Goal: Transaction & Acquisition: Purchase product/service

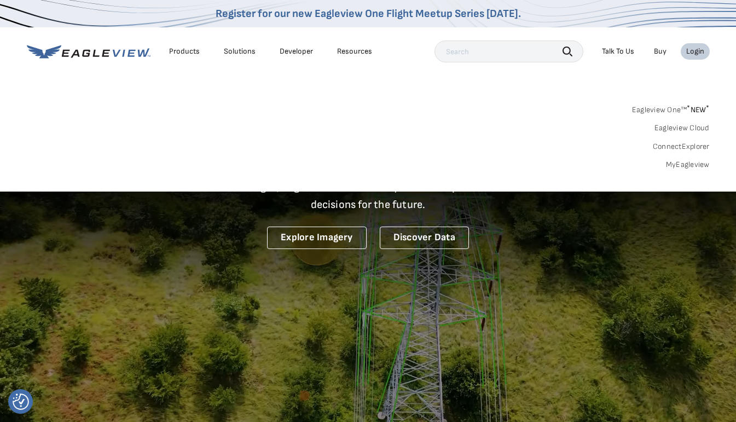
click at [699, 53] on div "Login" at bounding box center [695, 52] width 18 height 10
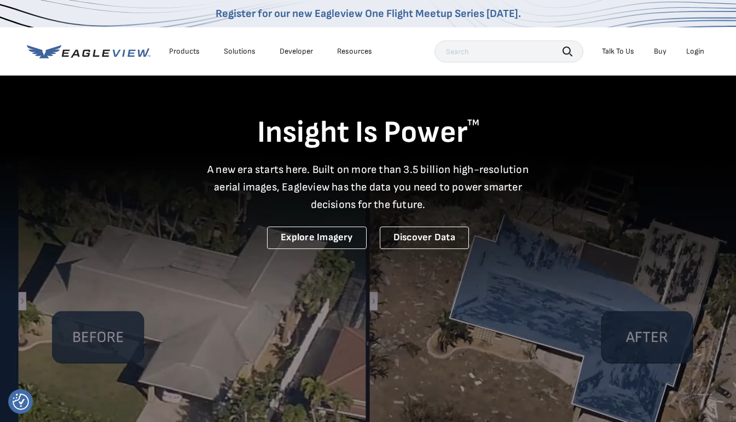
click at [691, 51] on div "Login" at bounding box center [695, 52] width 18 height 10
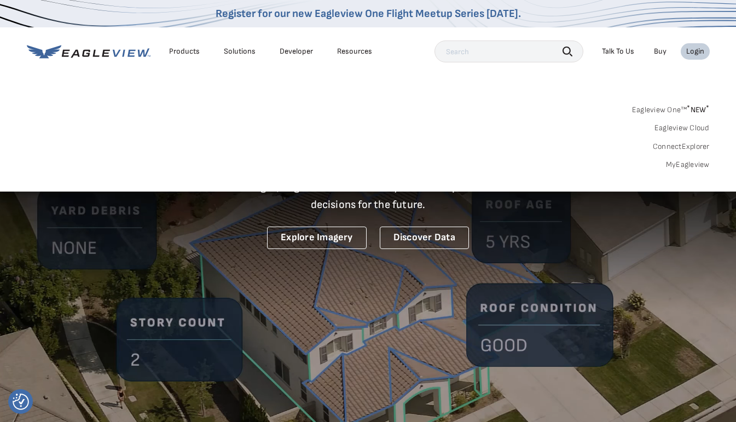
click at [695, 163] on link "MyEagleview" at bounding box center [688, 165] width 44 height 10
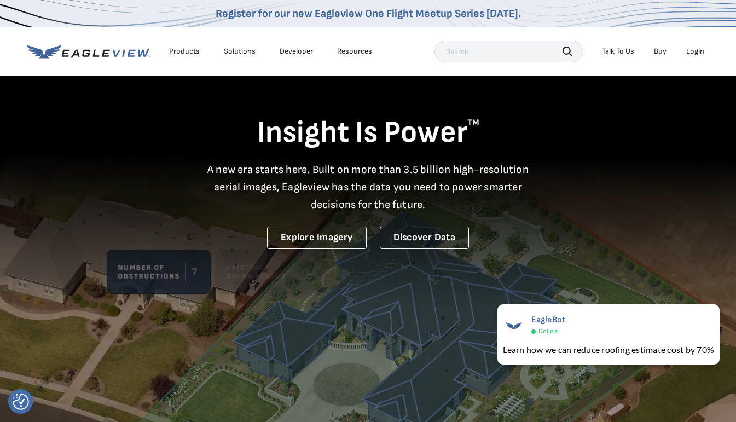
click at [690, 49] on div "Login" at bounding box center [695, 52] width 18 height 10
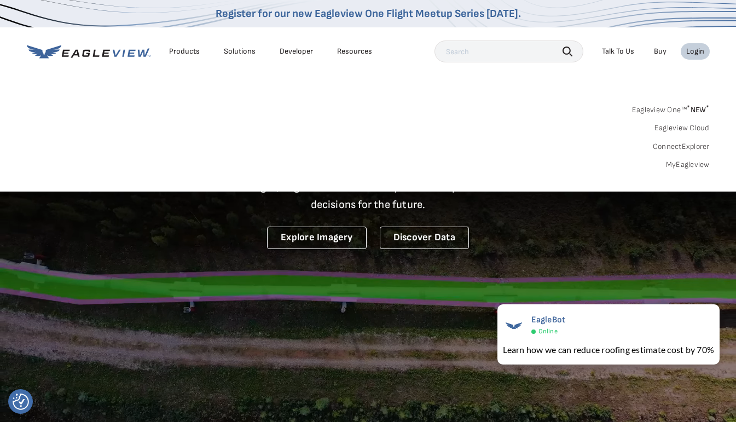
click at [682, 166] on link "MyEagleview" at bounding box center [688, 165] width 44 height 10
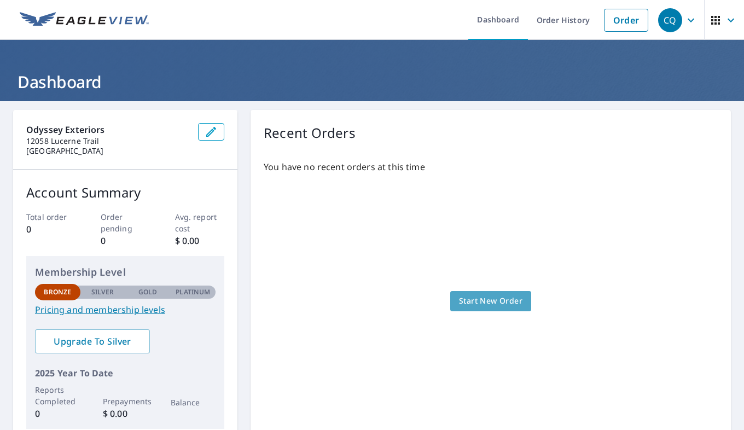
click at [510, 299] on span "Start New Order" at bounding box center [490, 301] width 63 height 14
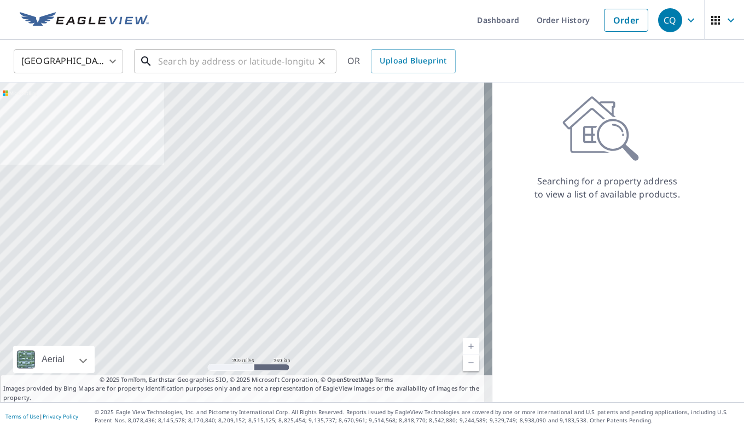
click at [303, 61] on input "text" at bounding box center [236, 61] width 156 height 31
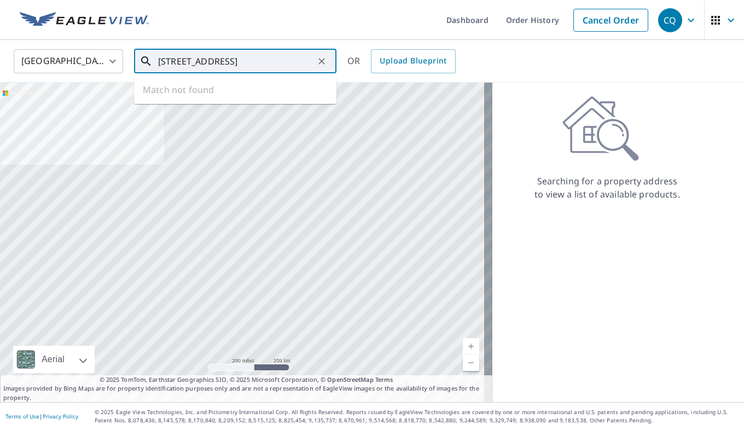
click at [165, 60] on input "[STREET_ADDRESS]" at bounding box center [236, 61] width 156 height 31
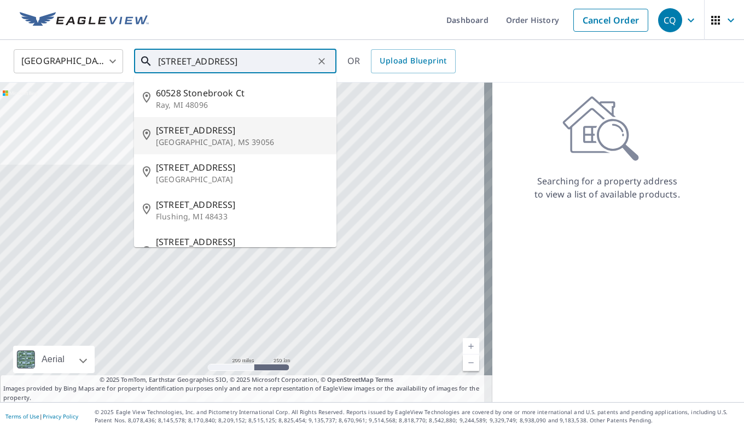
scroll to position [22, 0]
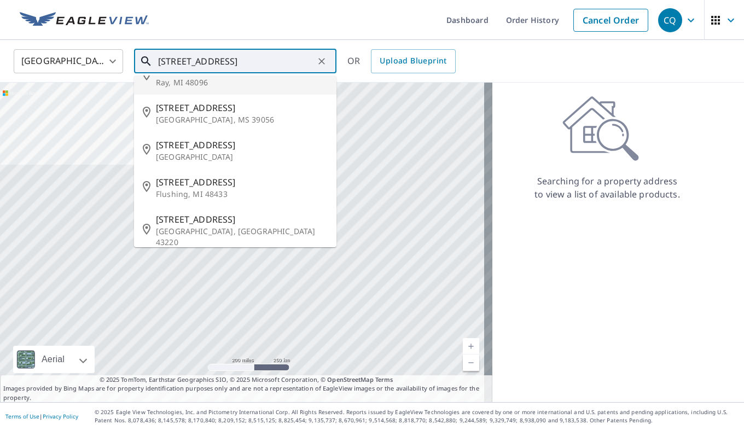
click at [273, 56] on input "[STREET_ADDRESS]" at bounding box center [236, 61] width 156 height 31
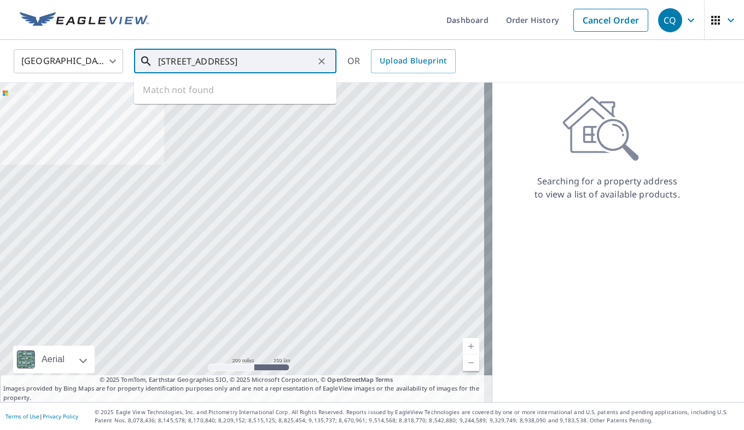
type input "[STREET_ADDRESS]"
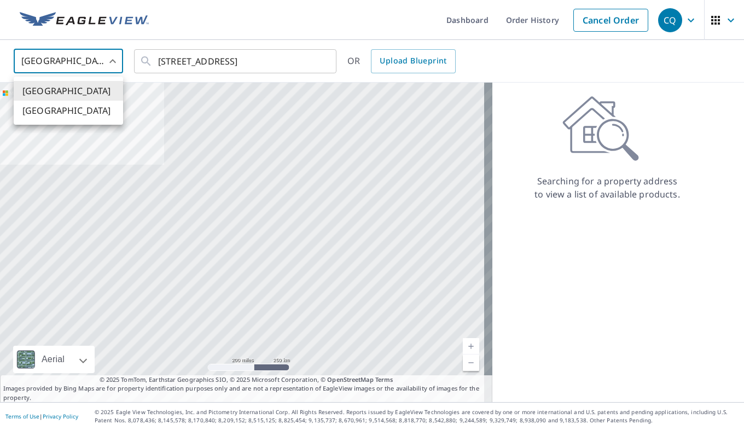
click at [113, 57] on body "CQ CQ Dashboard Order History Cancel Order CQ [GEOGRAPHIC_DATA] [GEOGRAPHIC_DAT…" at bounding box center [372, 215] width 744 height 430
click at [114, 88] on li "[GEOGRAPHIC_DATA]" at bounding box center [68, 91] width 109 height 20
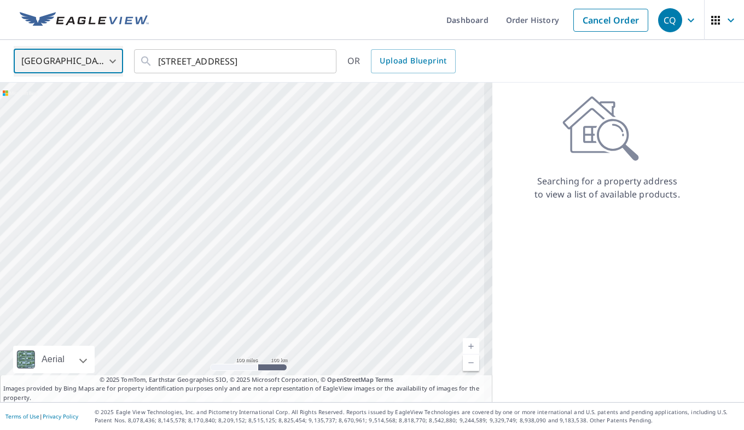
click at [286, 96] on div at bounding box center [246, 243] width 492 height 320
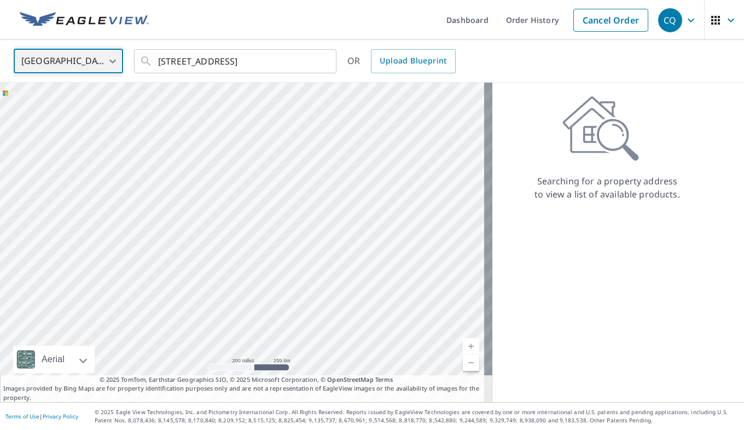
click at [310, 109] on div at bounding box center [246, 243] width 492 height 320
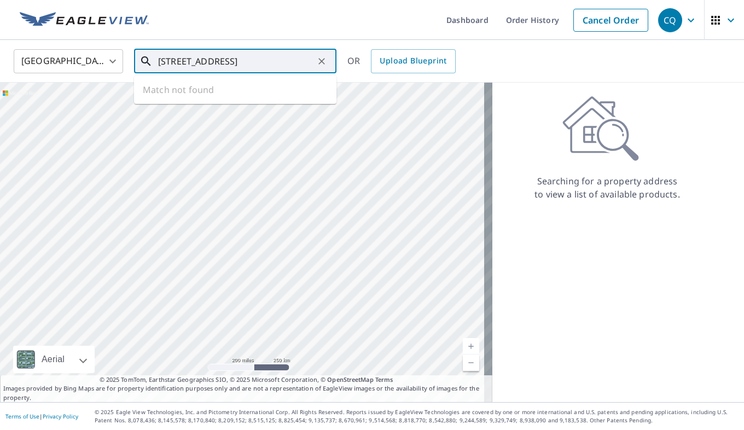
click at [300, 63] on input "[STREET_ADDRESS]" at bounding box center [236, 61] width 156 height 31
type input "S8845 Stonebrook Ct Eau Claire"
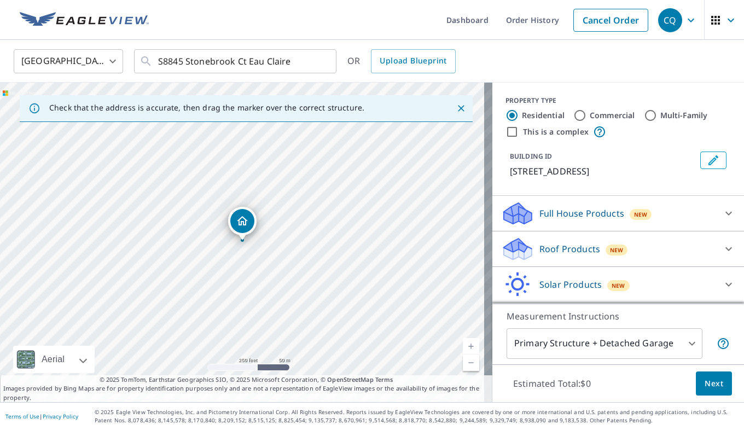
click at [580, 171] on p "[STREET_ADDRESS]" at bounding box center [603, 171] width 186 height 13
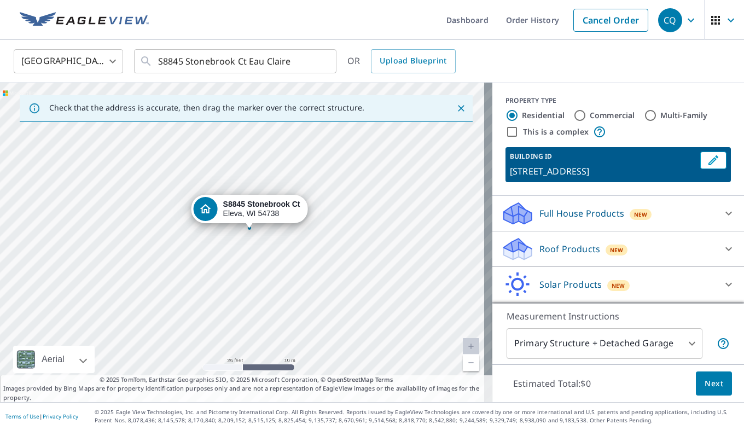
drag, startPoint x: 283, startPoint y: 271, endPoint x: 270, endPoint y: 263, distance: 16.0
click at [270, 263] on div "[STREET_ADDRESS]" at bounding box center [246, 243] width 492 height 320
click at [722, 248] on icon at bounding box center [728, 248] width 13 height 13
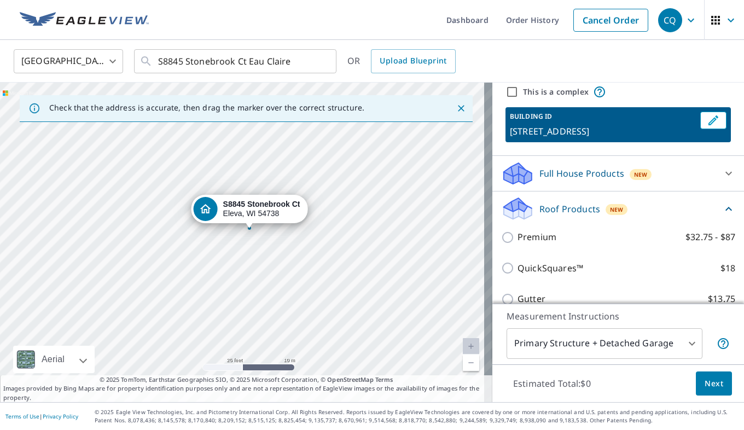
scroll to position [109, 0]
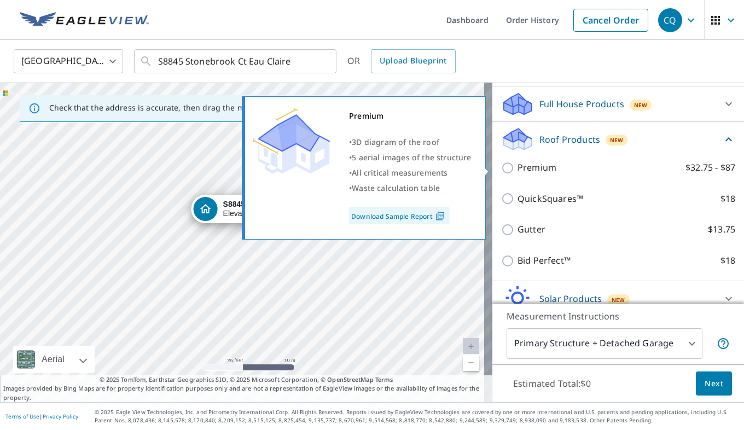
click at [530, 167] on p "Premium" at bounding box center [537, 168] width 39 height 14
click at [518, 167] on input "Premium $32.75 - $87" at bounding box center [509, 167] width 16 height 13
checkbox input "true"
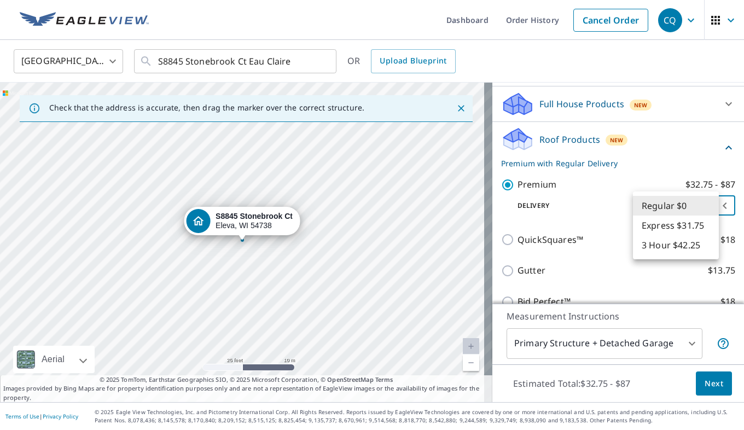
click at [679, 204] on body "CQ CQ Dashboard Order History Cancel Order CQ [GEOGRAPHIC_DATA] [GEOGRAPHIC_DAT…" at bounding box center [372, 215] width 744 height 430
click at [679, 204] on li "Regular $0" at bounding box center [676, 206] width 86 height 20
click at [686, 348] on body "CQ CQ Dashboard Order History Cancel Order CQ [GEOGRAPHIC_DATA] [GEOGRAPHIC_DAT…" at bounding box center [372, 215] width 744 height 430
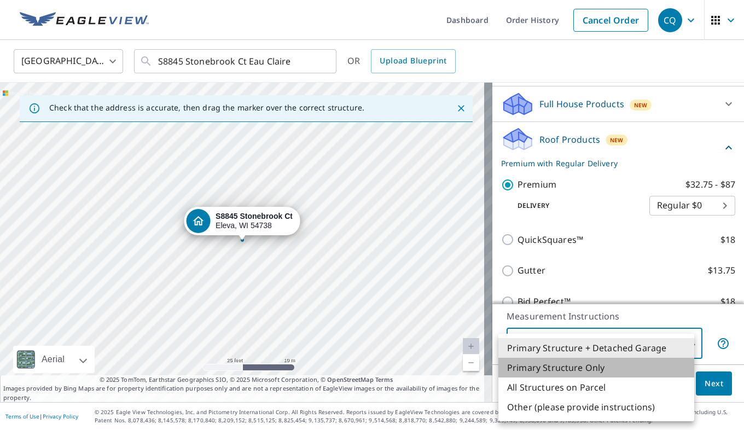
click at [617, 366] on li "Primary Structure Only" at bounding box center [596, 368] width 196 height 20
type input "2"
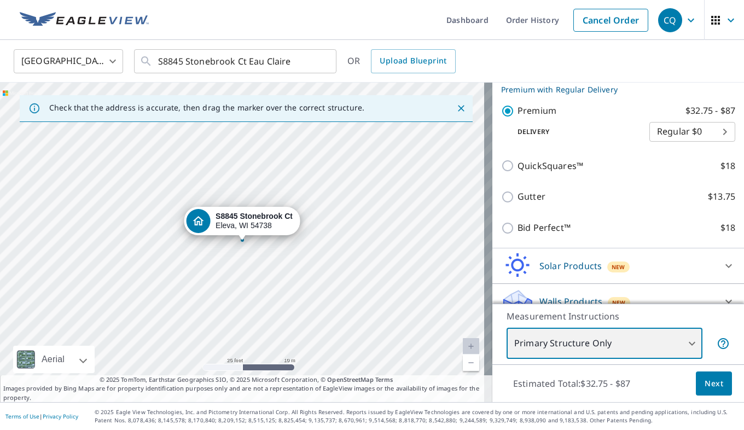
scroll to position [200, 0]
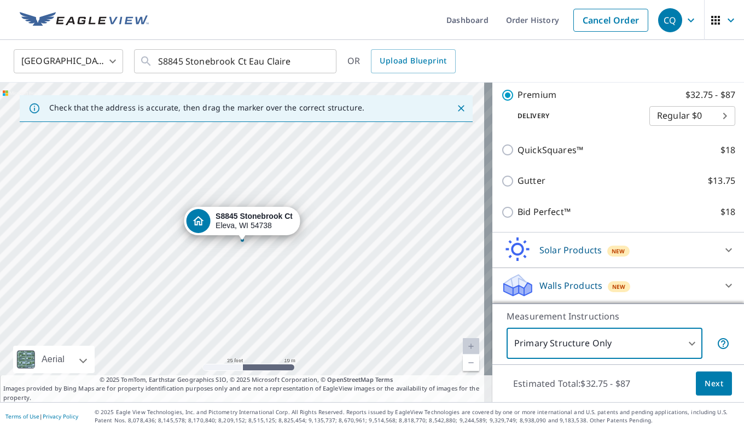
click at [706, 386] on span "Next" at bounding box center [714, 384] width 19 height 14
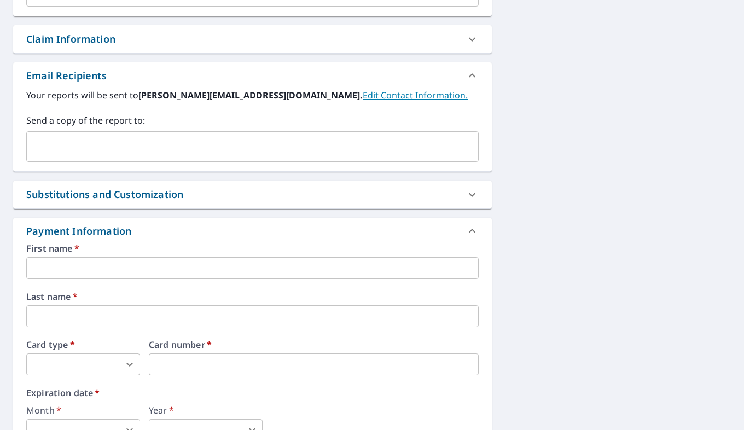
scroll to position [383, 0]
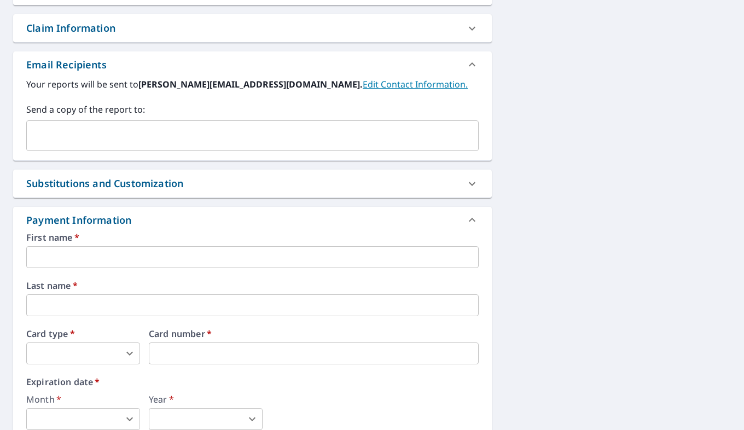
click at [182, 135] on input "text" at bounding box center [244, 135] width 426 height 21
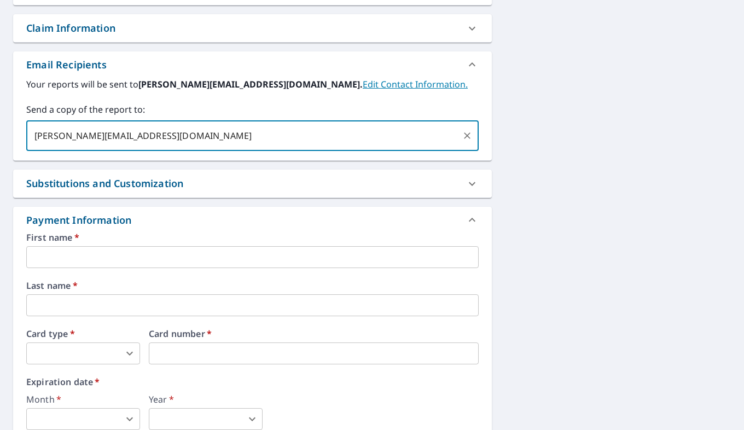
type input "[PERSON_NAME][EMAIL_ADDRESS][DOMAIN_NAME]"
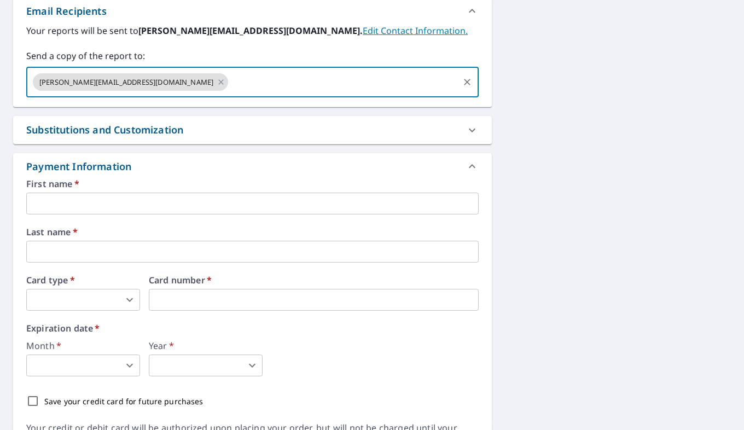
scroll to position [438, 0]
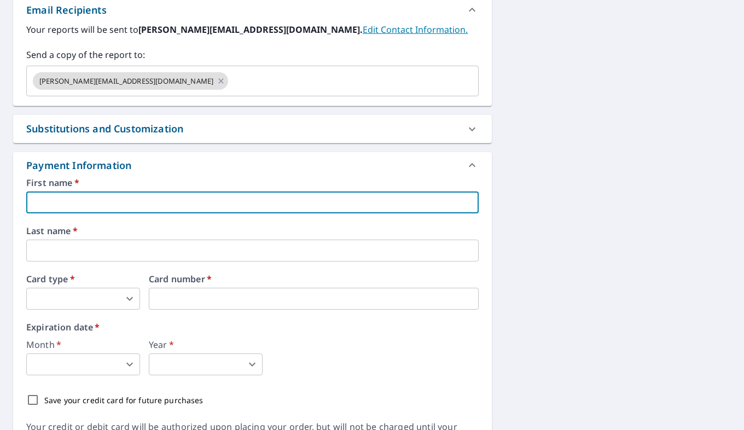
click at [199, 200] on input "text" at bounding box center [252, 203] width 453 height 22
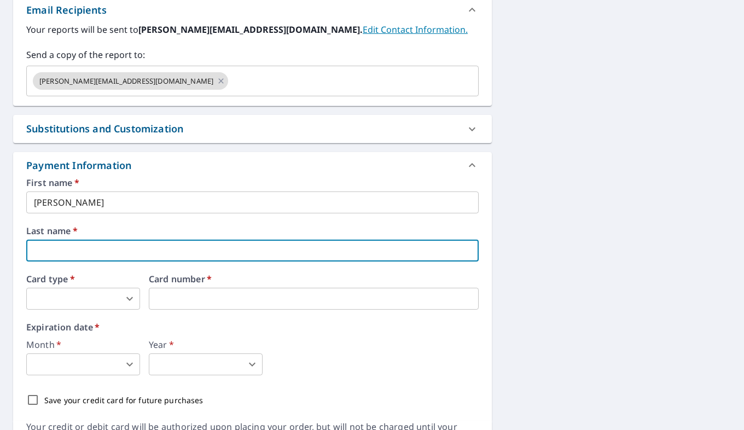
click at [199, 200] on input "[PERSON_NAME]" at bounding box center [252, 203] width 453 height 22
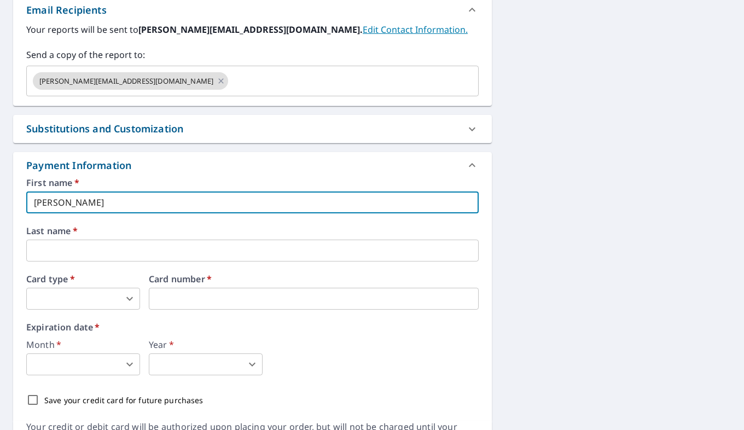
type input "[PERSON_NAME]"
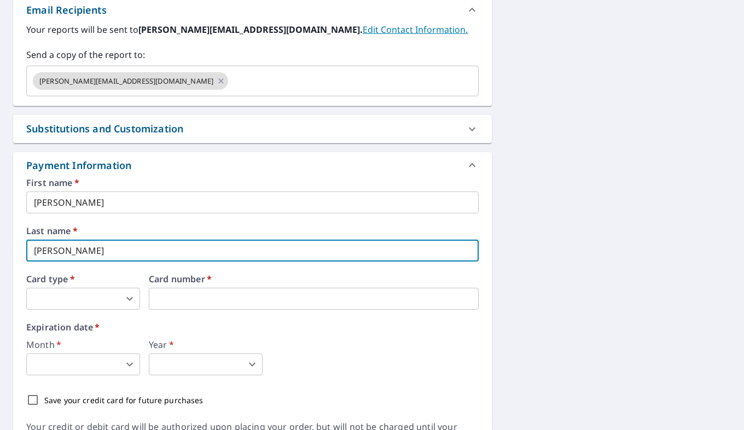
type input "[PERSON_NAME]"
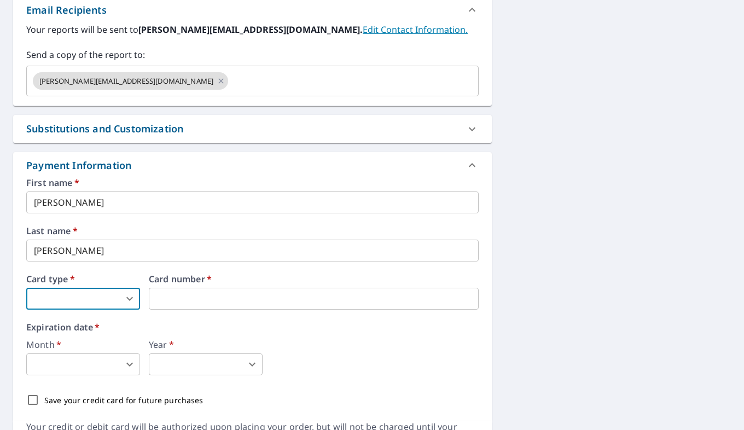
click at [98, 302] on body "CQ CQ Dashboard Order History Cancel Order CQ Dashboard / Finalize Order Finali…" at bounding box center [372, 215] width 744 height 430
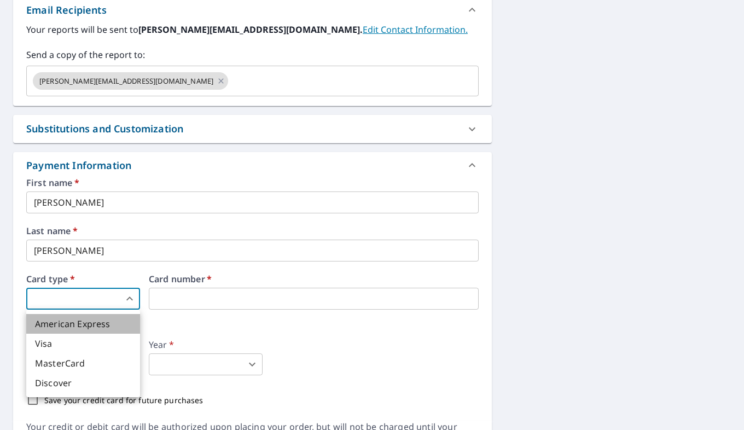
click at [98, 322] on li "American Express" at bounding box center [83, 324] width 114 height 20
type input "1"
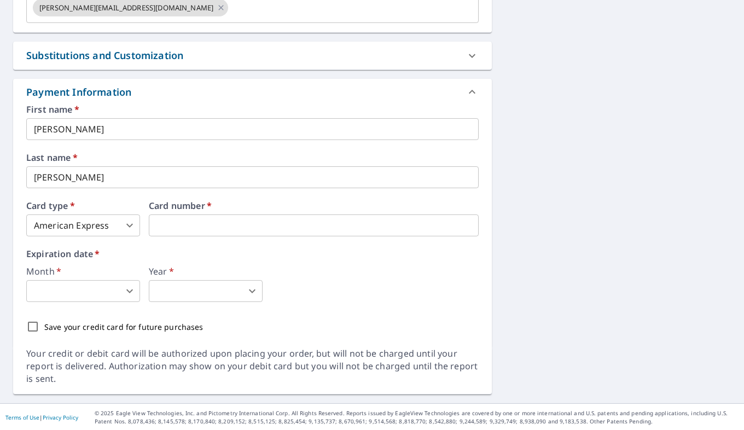
scroll to position [512, 0]
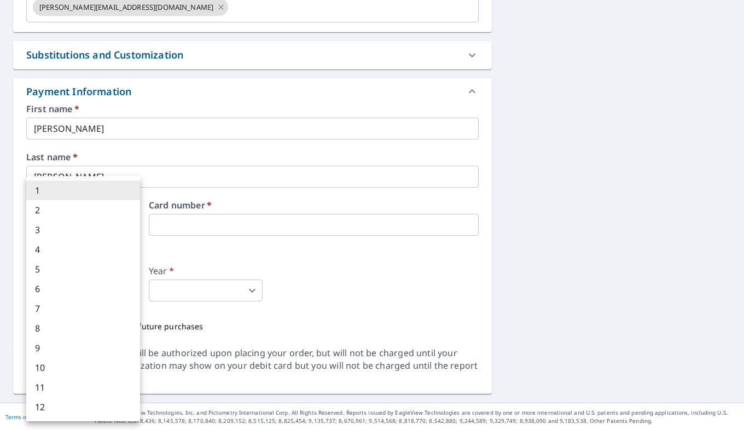
click at [88, 294] on body "CQ CQ Dashboard Order History Cancel Order CQ Dashboard / Finalize Order Finali…" at bounding box center [372, 215] width 744 height 430
drag, startPoint x: 201, startPoint y: 253, endPoint x: 222, endPoint y: 253, distance: 20.8
click at [201, 252] on div at bounding box center [372, 215] width 744 height 430
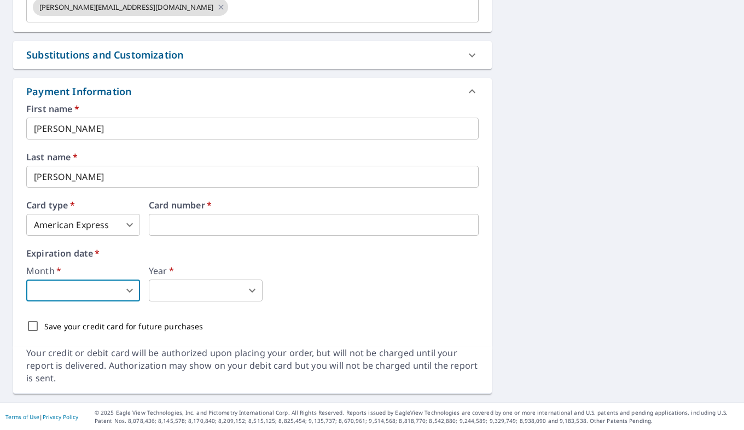
click at [31, 322] on input "Save your credit card for future purchases" at bounding box center [32, 326] width 23 height 23
checkbox input "true"
click at [115, 288] on body "CQ CQ Dashboard Order History Cancel Order CQ Dashboard / Finalize Order Finali…" at bounding box center [372, 215] width 744 height 430
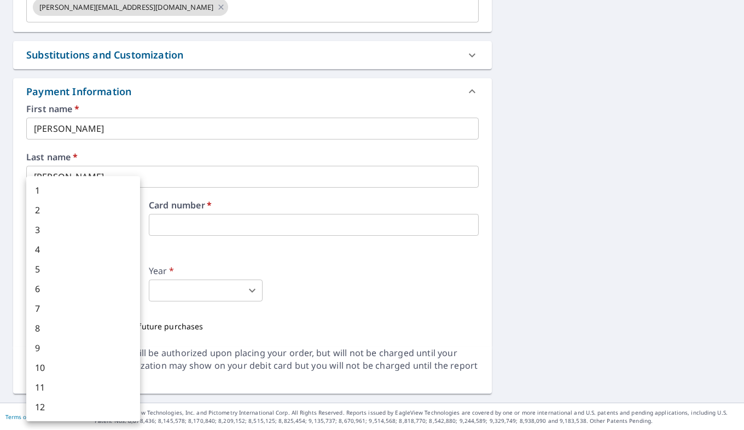
click at [105, 347] on li "9" at bounding box center [83, 348] width 114 height 20
type input "9"
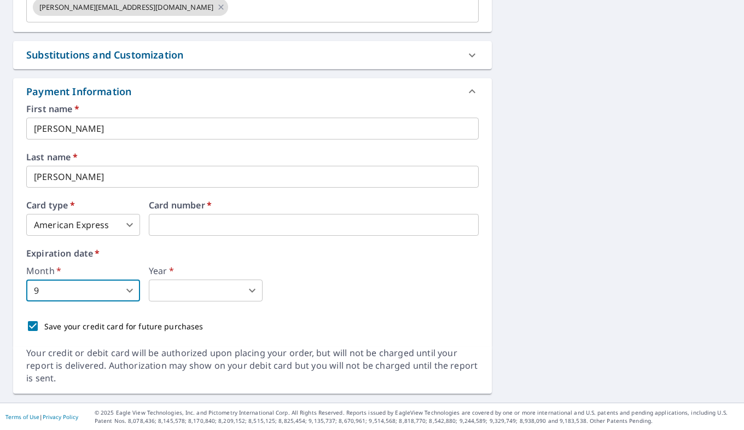
click at [188, 288] on body "CQ CQ Dashboard Order History Cancel Order CQ Dashboard / Finalize Order Finali…" at bounding box center [372, 215] width 744 height 430
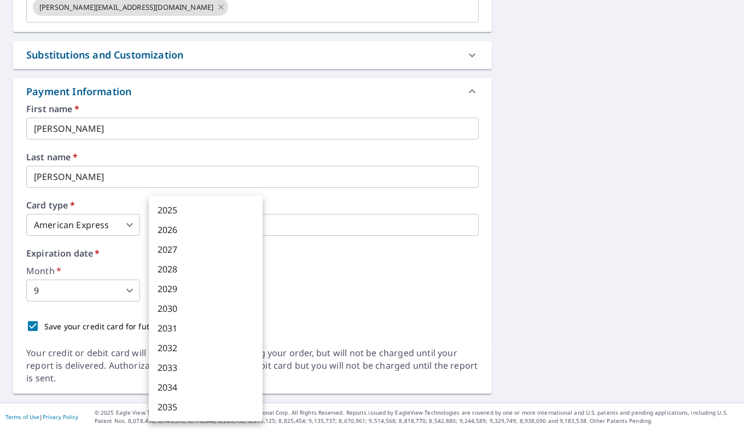
click at [185, 310] on li "2030" at bounding box center [206, 309] width 114 height 20
type input "2030"
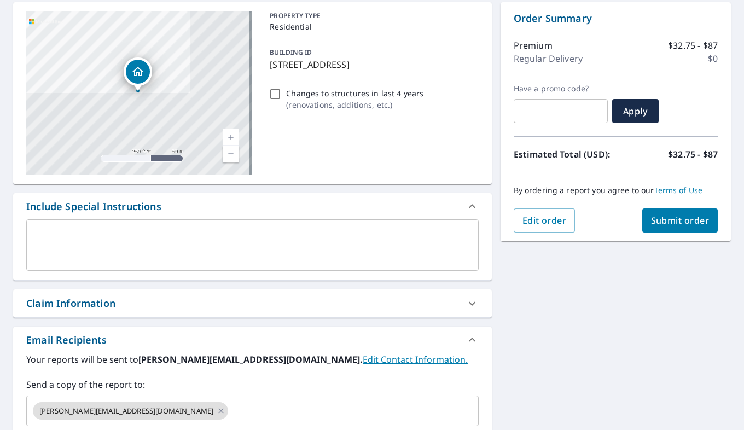
scroll to position [74, 0]
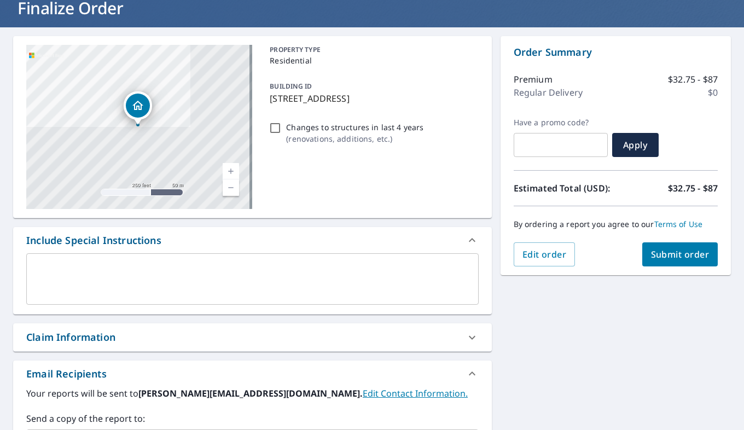
click at [681, 253] on span "Submit order" at bounding box center [680, 254] width 59 height 12
